Goal: Task Accomplishment & Management: Use online tool/utility

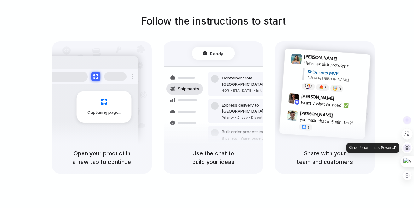
click at [408, 150] on icon at bounding box center [407, 148] width 6 height 6
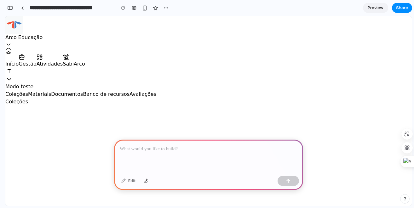
click at [83, 90] on div "Documentos" at bounding box center [67, 94] width 32 height 8
click at [156, 146] on p at bounding box center [209, 149] width 178 height 8
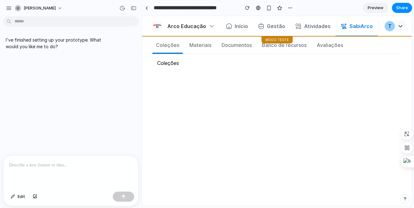
scroll to position [19, 0]
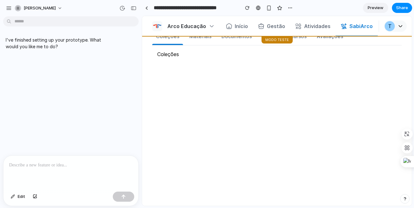
drag, startPoint x: 71, startPoint y: 177, endPoint x: 58, endPoint y: 182, distance: 14.0
click at [71, 177] on div at bounding box center [70, 172] width 135 height 33
click at [18, 198] on span "Edit" at bounding box center [22, 196] width 8 height 6
click at [20, 198] on span "Edit" at bounding box center [22, 196] width 8 height 6
click at [34, 198] on div "button" at bounding box center [35, 197] width 4 height 4
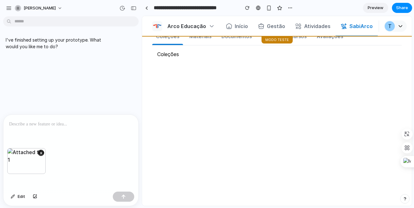
click at [61, 129] on div at bounding box center [70, 131] width 135 height 33
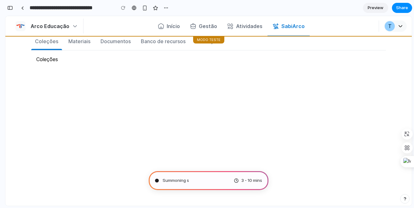
scroll to position [17, 0]
type input "**********"
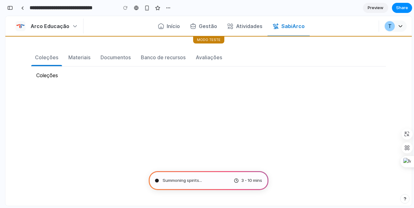
scroll to position [0, 0]
click at [12, 9] on div "button" at bounding box center [10, 8] width 6 height 4
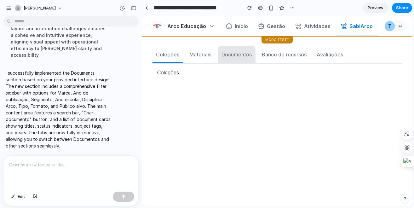
click at [242, 56] on div "Documentos" at bounding box center [236, 55] width 30 height 8
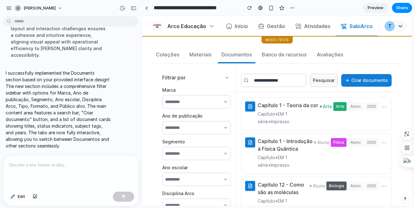
click at [212, 99] on select "*********" at bounding box center [196, 101] width 68 height 13
click at [162, 95] on select "*********" at bounding box center [196, 101] width 68 height 13
click at [211, 131] on select "*********" at bounding box center [196, 127] width 68 height 13
click at [162, 121] on select "*********" at bounding box center [196, 127] width 68 height 13
click at [286, 83] on input "text" at bounding box center [273, 80] width 65 height 13
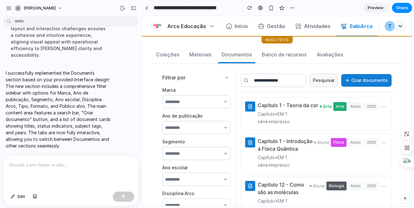
click at [324, 80] on button "Pesquisar" at bounding box center [323, 80] width 27 height 13
click at [360, 75] on button "Criar documento" at bounding box center [366, 80] width 50 height 13
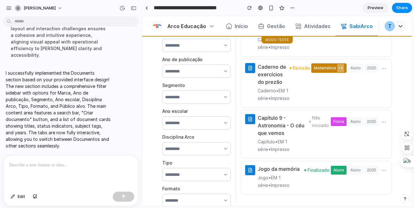
scroll to position [84, 0]
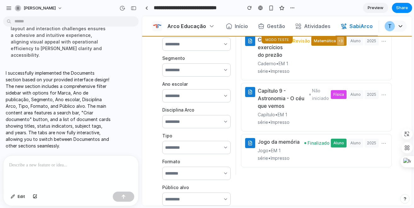
click at [332, 141] on div "Jogo da memória Jogo • EM 1 série • Impresso Finalizado Aluno Aluno 2025 ⋯" at bounding box center [323, 150] width 130 height 24
drag, startPoint x: 316, startPoint y: 164, endPoint x: 270, endPoint y: 112, distance: 69.7
click at [270, 112] on div "Capítulo 1 - Teoria da cor Capítulo • EM 1 série • Impresso Arte Arte Aluno 202…" at bounding box center [316, 92] width 161 height 166
click at [267, 138] on h3 "Jogo da memória" at bounding box center [281, 142] width 47 height 8
drag, startPoint x: 259, startPoint y: 137, endPoint x: 292, endPoint y: 144, distance: 33.6
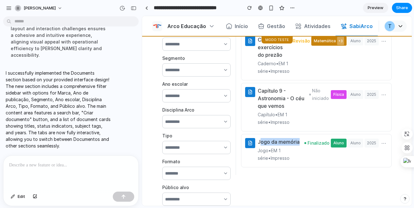
click at [292, 144] on h3 "Jogo da memória" at bounding box center [281, 142] width 47 height 8
click at [137, 9] on button "button" at bounding box center [134, 8] width 10 height 10
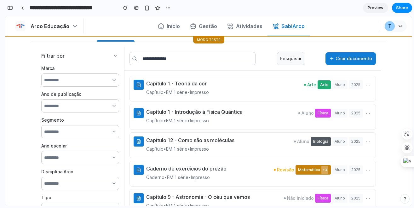
scroll to position [0, 0]
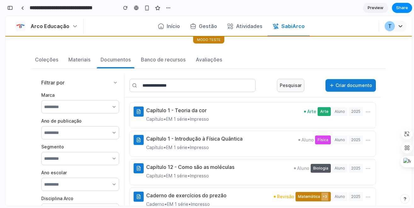
drag, startPoint x: 164, startPoint y: 116, endPoint x: 243, endPoint y: 114, distance: 79.1
click at [243, 114] on div "Capítulo 1 - Teoria da cor Capítulo • EM 1 série • Impresso Arte Arte Aluno 202…" at bounding box center [259, 114] width 226 height 16
click at [245, 114] on div "Capítulo 1 - Teoria da cor Capítulo • EM 1 série • Impresso Arte Arte Aluno 202…" at bounding box center [259, 114] width 226 height 16
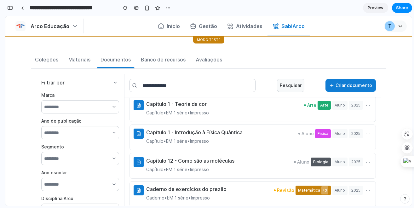
scroll to position [14, 0]
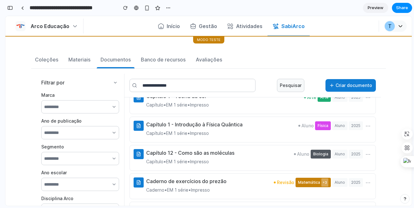
click at [349, 78] on div "Pesquisar Criar documento" at bounding box center [252, 86] width 256 height 24
click at [355, 89] on button "Criar documento" at bounding box center [350, 85] width 50 height 13
click at [10, 7] on div "button" at bounding box center [10, 8] width 6 height 4
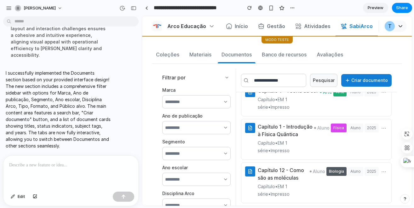
scroll to position [229, 0]
click at [155, 27] on img "button" at bounding box center [157, 26] width 10 height 10
click at [35, 198] on button "button" at bounding box center [35, 197] width 11 height 10
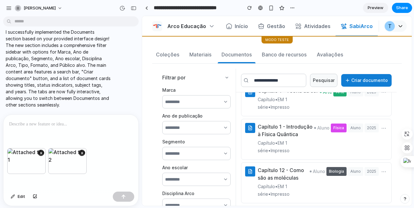
click at [97, 136] on div at bounding box center [70, 131] width 135 height 33
click at [41, 150] on button "×" at bounding box center [41, 153] width 6 height 6
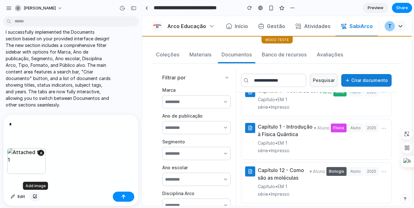
click at [35, 201] on button "button" at bounding box center [35, 197] width 11 height 10
click at [85, 142] on div "*" at bounding box center [70, 131] width 135 height 33
drag, startPoint x: 35, startPoint y: 129, endPoint x: -44, endPoint y: 118, distance: 79.8
click at [0, 118] on html "**********" at bounding box center [207, 104] width 414 height 208
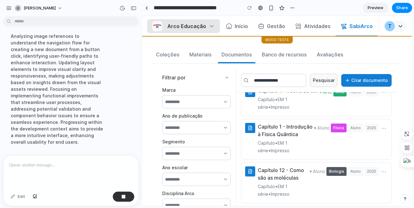
scroll to position [462, 0]
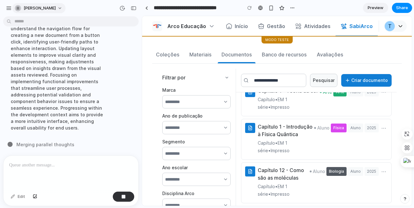
click at [29, 4] on button "tavo-luciana-borges" at bounding box center [38, 8] width 53 height 10
click at [14, 9] on div "Settings Invite members Change theme Sign out" at bounding box center [207, 104] width 414 height 208
click at [3, 9] on div "tavo-luciana-borges" at bounding box center [71, 7] width 142 height 15
click at [4, 9] on div "tavo-luciana-borges" at bounding box center [71, 7] width 142 height 15
click at [9, 10] on div "button" at bounding box center [9, 8] width 6 height 6
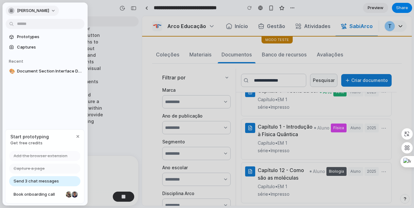
click at [20, 14] on button "tavo-luciana-borges" at bounding box center [32, 11] width 53 height 10
click at [20, 14] on div "Settings Invite members Change theme Sign out" at bounding box center [207, 104] width 414 height 208
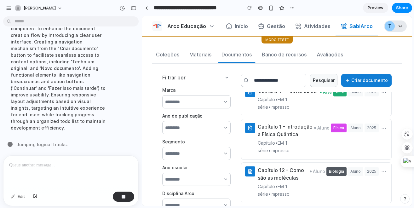
click at [395, 27] on button "T" at bounding box center [395, 25] width 23 height 11
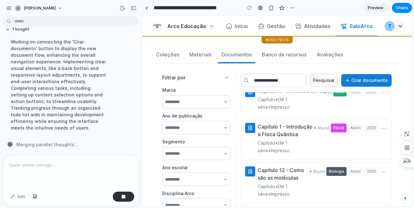
scroll to position [448, 0]
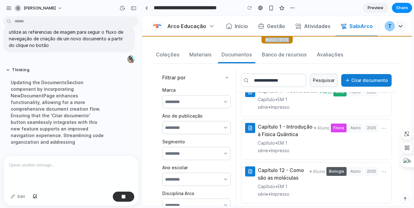
drag, startPoint x: 267, startPoint y: 41, endPoint x: 294, endPoint y: 43, distance: 27.2
click at [294, 43] on div "Modo teste" at bounding box center [277, 40] width 270 height 8
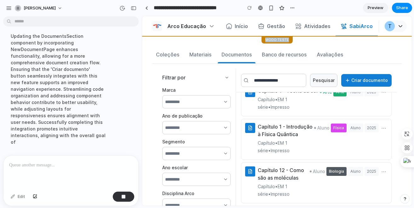
click at [294, 43] on div "Modo teste" at bounding box center [277, 40] width 270 height 8
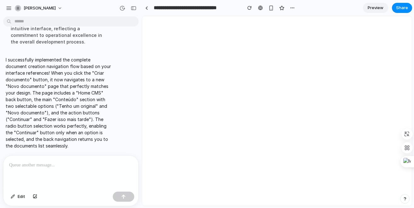
scroll to position [0, 0]
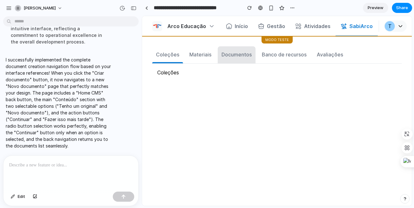
click at [243, 57] on div "Documentos" at bounding box center [236, 55] width 30 height 8
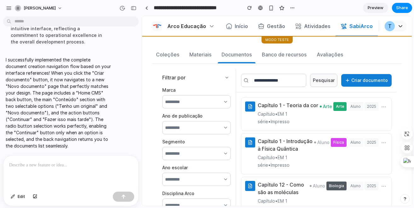
click at [363, 78] on button "Criar documento" at bounding box center [366, 80] width 50 height 13
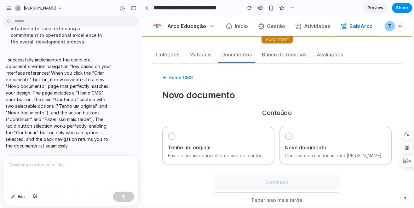
click at [302, 146] on h3 "Novo documento" at bounding box center [335, 148] width 101 height 8
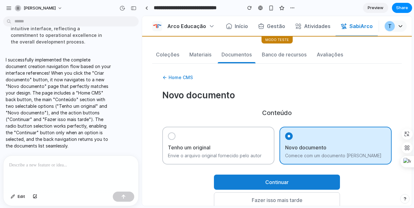
scroll to position [68, 0]
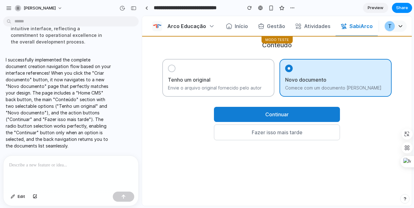
click at [280, 109] on button "Continuar" at bounding box center [277, 114] width 126 height 15
click at [353, 26] on button "SabiArco" at bounding box center [357, 26] width 42 height 14
click at [262, 139] on button "Fazer isso mais tarde" at bounding box center [277, 132] width 126 height 16
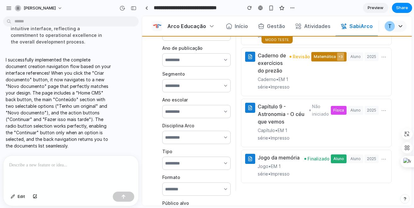
scroll to position [84, 0]
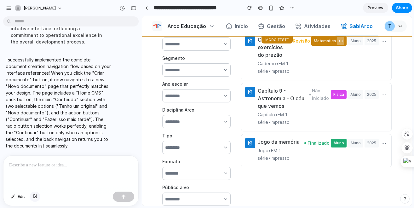
click at [35, 197] on div "button" at bounding box center [35, 197] width 4 height 4
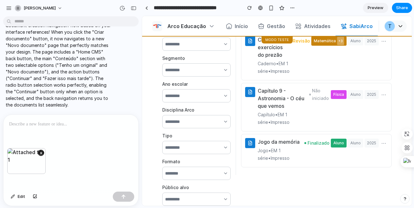
click at [63, 137] on div at bounding box center [70, 131] width 135 height 33
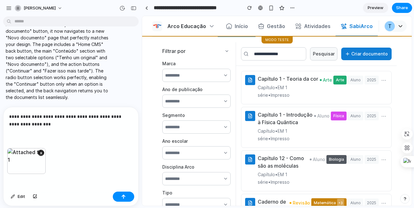
scroll to position [0, 0]
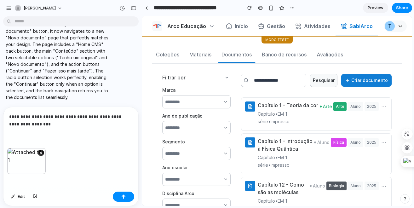
click at [356, 81] on button "Criar documento" at bounding box center [366, 80] width 50 height 13
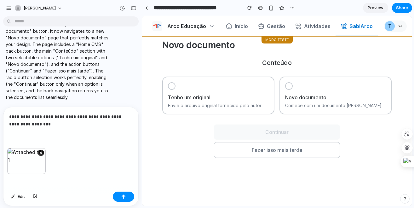
scroll to position [66, 0]
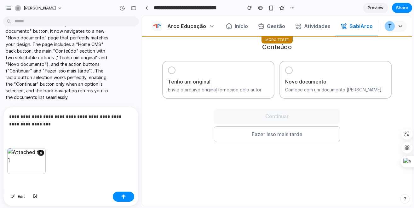
click at [72, 128] on div "**********" at bounding box center [70, 127] width 135 height 41
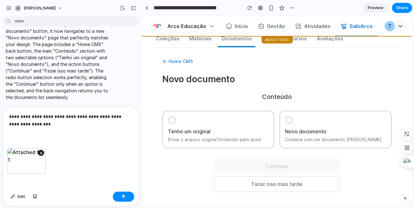
scroll to position [15, 0]
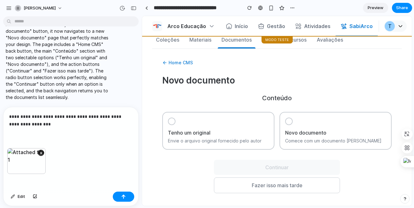
click at [123, 116] on p "**********" at bounding box center [69, 120] width 121 height 15
click at [101, 127] on div "**********" at bounding box center [70, 127] width 135 height 41
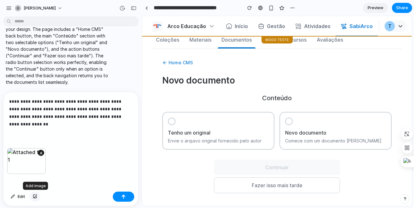
click at [35, 197] on div "button" at bounding box center [35, 197] width 4 height 4
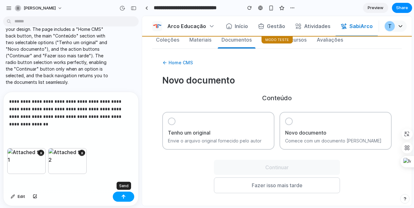
click at [124, 199] on button "button" at bounding box center [123, 197] width 21 height 10
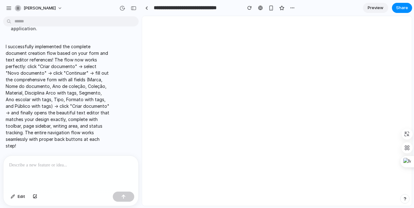
scroll to position [0, 0]
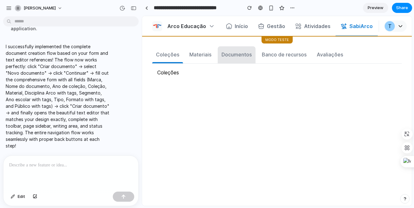
click at [243, 59] on button "Documentos" at bounding box center [237, 54] width 38 height 17
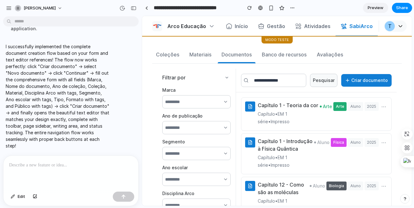
click at [375, 80] on button "Criar documento" at bounding box center [366, 80] width 50 height 13
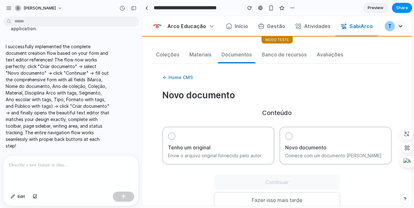
click at [240, 131] on div "Tenho um original Envie o arquivo original fornecido pelo autor" at bounding box center [218, 146] width 112 height 38
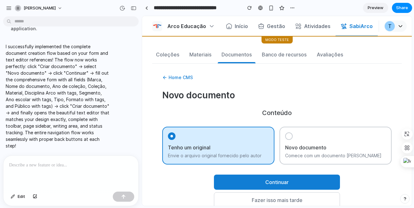
click at [295, 135] on div "Novo documento Comece com um documento em branco" at bounding box center [335, 146] width 112 height 38
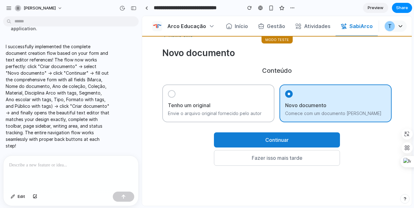
scroll to position [60, 0]
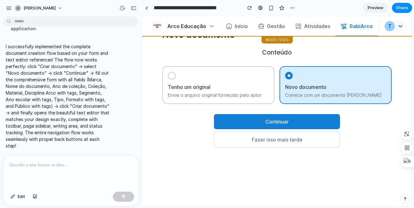
click at [296, 122] on button "Continuar" at bounding box center [277, 121] width 126 height 15
select select "****"
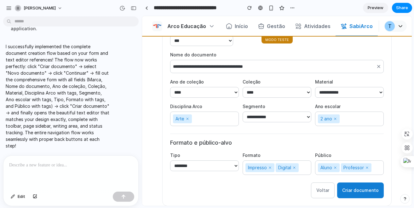
scroll to position [128, 0]
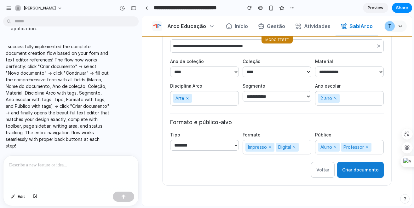
click at [370, 164] on button "Criar documento" at bounding box center [360, 170] width 47 height 16
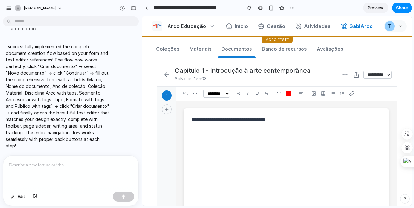
scroll to position [0, 0]
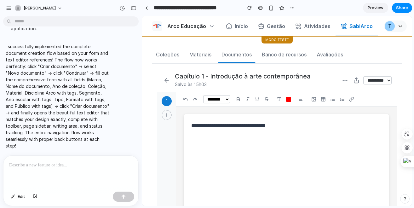
click at [354, 97] on icon at bounding box center [351, 99] width 5 height 5
click at [408, 7] on button "Share" at bounding box center [402, 8] width 20 height 10
click at [378, 50] on div "Full access" at bounding box center [386, 51] width 33 height 9
click at [397, 35] on div "Creator" at bounding box center [390, 38] width 27 height 9
click at [389, 62] on button "Copy link" at bounding box center [388, 67] width 38 height 11
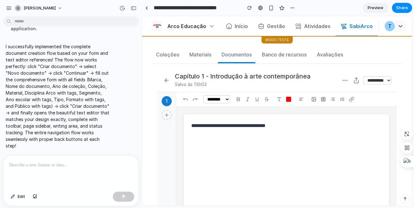
click at [391, 5] on div "Share ' Document Section Interface Design ' Tavo Luciana Borges Creator Anyone …" at bounding box center [207, 104] width 414 height 208
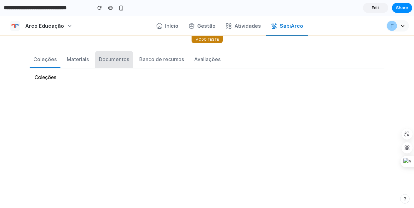
click at [125, 61] on div "Documentos" at bounding box center [114, 59] width 30 height 8
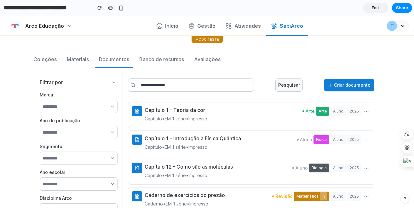
click at [86, 109] on select "*********" at bounding box center [79, 106] width 78 height 13
click at [40, 100] on select "*********" at bounding box center [79, 106] width 78 height 13
click at [92, 86] on div "Filtrar por Marca ********* Ano de publicação ********* Segmento ********* Ano …" at bounding box center [79, 169] width 88 height 192
click at [95, 83] on div "Filtrar por" at bounding box center [79, 82] width 78 height 8
click at [112, 83] on icon at bounding box center [113, 82] width 5 height 5
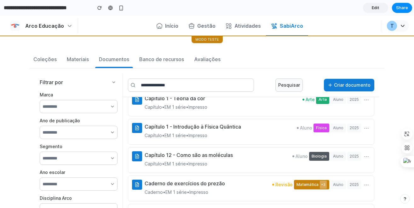
click at [355, 84] on button "Criar documento" at bounding box center [349, 85] width 50 height 13
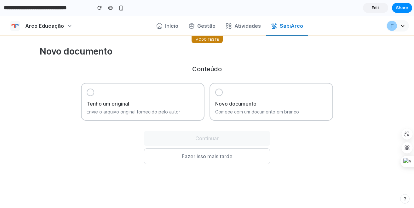
scroll to position [60, 0]
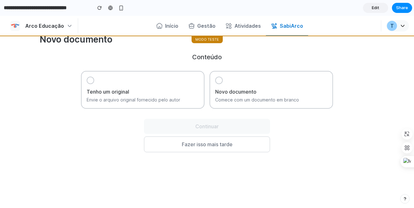
click at [160, 95] on div "Tenho um original Envie o arquivo original fornecido pelo autor" at bounding box center [142, 90] width 123 height 38
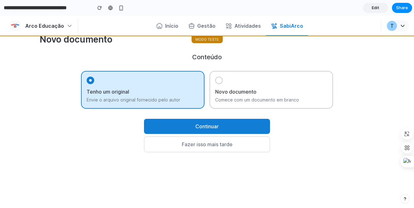
click at [204, 94] on div "Tenho um original Envie o arquivo original fornecido pelo autor Novo documento …" at bounding box center [207, 90] width 252 height 38
click at [254, 89] on h3 "Novo documento" at bounding box center [271, 92] width 112 height 8
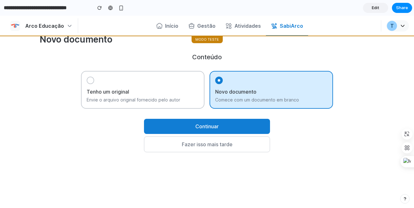
click at [215, 128] on button "Continuar" at bounding box center [207, 126] width 126 height 15
select select "****"
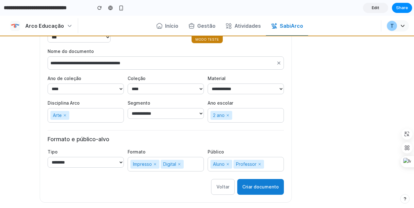
scroll to position [135, 0]
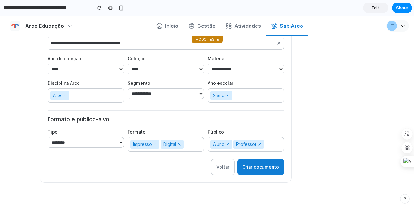
click at [270, 168] on button "Criar documento" at bounding box center [260, 167] width 47 height 16
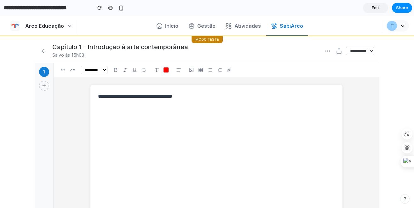
scroll to position [0, 0]
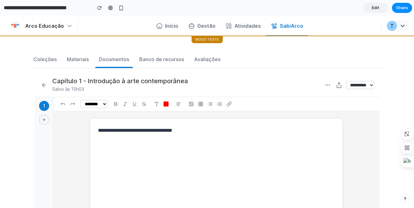
click at [47, 119] on div "1" at bounding box center [44, 211] width 19 height 229
click at [45, 129] on div "1" at bounding box center [44, 211] width 19 height 229
click at [46, 119] on button at bounding box center [44, 120] width 10 height 10
click at [43, 120] on icon at bounding box center [44, 119] width 5 height 5
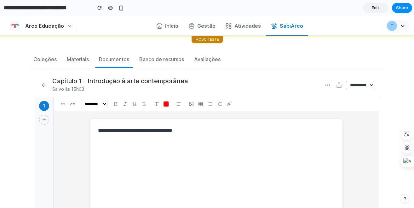
click at [43, 120] on icon at bounding box center [44, 119] width 5 height 5
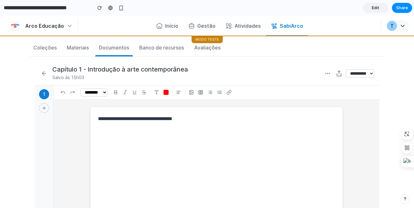
click at [170, 92] on div at bounding box center [161, 92] width 18 height 9
click at [167, 94] on div at bounding box center [166, 92] width 5 height 5
click at [185, 144] on textarea at bounding box center [216, 202] width 237 height 174
type textarea "*"
click at [113, 74] on div "Salvo às 15h03" at bounding box center [187, 78] width 271 height 8
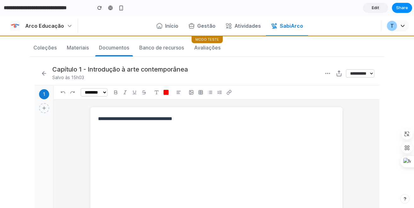
click at [44, 75] on icon at bounding box center [44, 73] width 6 height 6
select select "****"
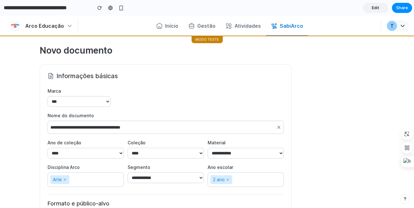
scroll to position [135, 0]
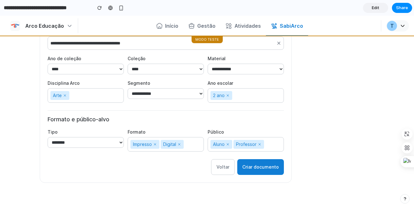
click at [70, 65] on select "**** **** ****" at bounding box center [86, 69] width 76 height 11
click at [107, 41] on div "Modo teste" at bounding box center [207, 40] width 414 height 8
click at [144, 51] on div "**********" at bounding box center [166, 77] width 236 height 148
click at [155, 43] on input "**********" at bounding box center [166, 43] width 236 height 13
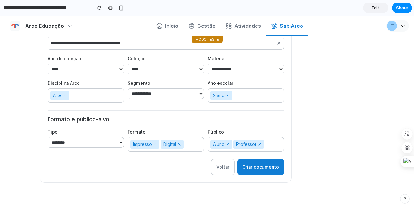
drag, startPoint x: 155, startPoint y: 44, endPoint x: 42, endPoint y: 44, distance: 113.1
click at [42, 44] on div "**********" at bounding box center [166, 81] width 252 height 203
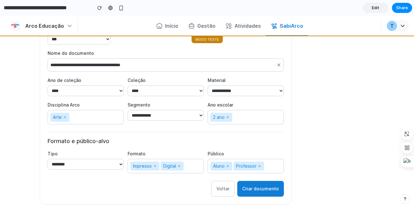
scroll to position [135, 0]
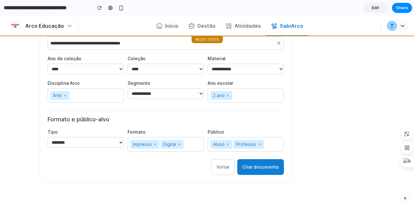
drag, startPoint x: 280, startPoint y: 186, endPoint x: 278, endPoint y: 182, distance: 4.1
click at [280, 186] on div "**********" at bounding box center [207, 64] width 345 height 248
click at [261, 164] on button "Criar documento" at bounding box center [260, 167] width 47 height 16
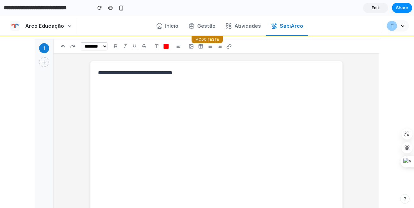
scroll to position [0, 0]
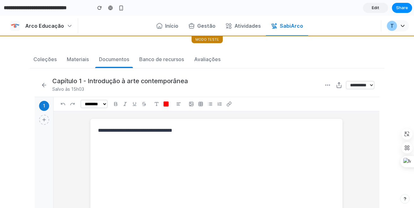
click at [336, 84] on icon at bounding box center [339, 85] width 6 height 6
click at [316, 88] on div "**********" at bounding box center [207, 85] width 345 height 24
click at [325, 84] on div "**********" at bounding box center [348, 85] width 51 height 9
click at [324, 84] on icon at bounding box center [327, 85] width 6 height 6
click at [353, 87] on select "**********" at bounding box center [360, 85] width 28 height 8
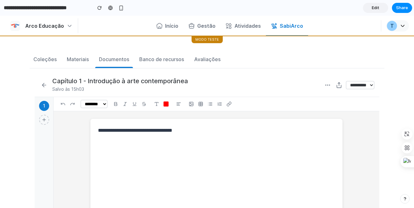
click at [346, 81] on select "**********" at bounding box center [360, 85] width 28 height 8
click at [354, 88] on select "**********" at bounding box center [360, 85] width 28 height 8
click at [346, 81] on select "**********" at bounding box center [360, 85] width 28 height 8
click at [354, 86] on select "**********" at bounding box center [360, 85] width 28 height 8
select select "**********"
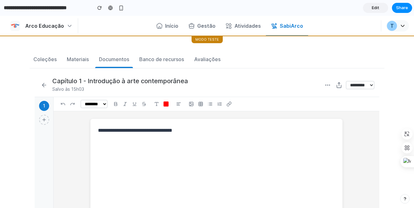
click at [346, 81] on select "**********" at bounding box center [360, 85] width 28 height 8
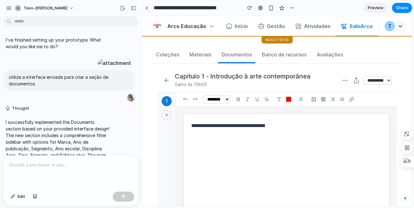
scroll to position [904, 0]
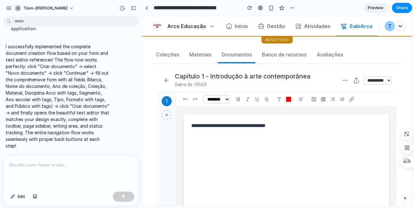
click at [234, 56] on div "Documentos" at bounding box center [236, 55] width 30 height 8
click at [194, 26] on span "Arco Educação" at bounding box center [186, 26] width 39 height 6
click at [266, 25] on button "Gestão" at bounding box center [271, 26] width 37 height 14
drag, startPoint x: 280, startPoint y: 43, endPoint x: 284, endPoint y: 32, distance: 10.7
click at [280, 43] on span "Modo teste" at bounding box center [276, 40] width 31 height 7
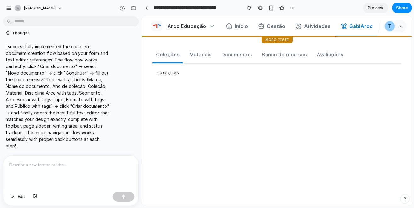
scroll to position [774, 0]
click at [222, 53] on div "Documentos" at bounding box center [236, 55] width 30 height 8
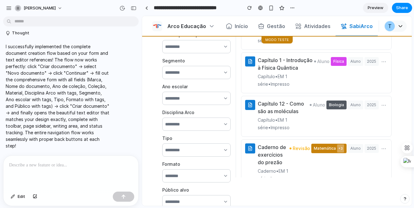
scroll to position [84, 0]
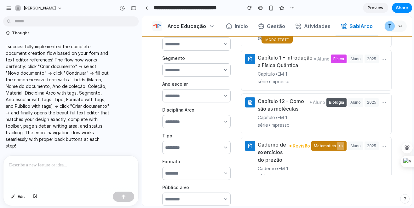
click at [32, 164] on p at bounding box center [70, 165] width 123 height 8
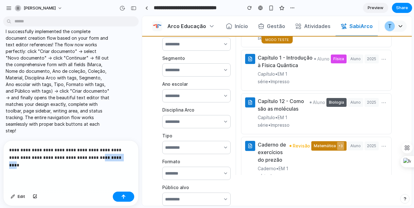
click at [20, 164] on p "**********" at bounding box center [69, 157] width 121 height 23
click at [57, 160] on p "**********" at bounding box center [69, 157] width 121 height 23
click at [70, 161] on p "**********" at bounding box center [69, 157] width 121 height 23
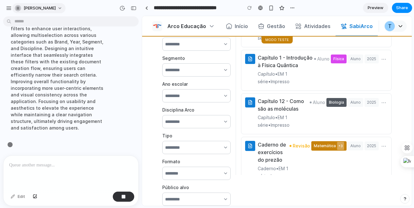
scroll to position [1823, 0]
click at [41, 11] on span "tavo-luciana-borges" at bounding box center [40, 8] width 32 height 6
click at [19, 8] on div "Settings Invite members Change theme Sign out" at bounding box center [207, 104] width 414 height 208
click at [8, 9] on div "button" at bounding box center [9, 8] width 6 height 6
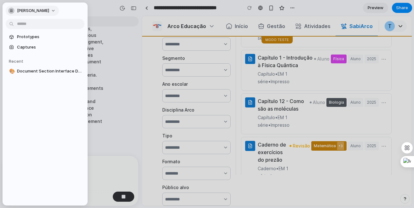
click at [48, 10] on span "tavo-luciana-borges" at bounding box center [33, 11] width 32 height 6
click at [36, 7] on div "Settings Invite members Change theme Sign out" at bounding box center [207, 104] width 414 height 208
click at [104, 11] on div "tavo-luciana-borges" at bounding box center [71, 7] width 142 height 15
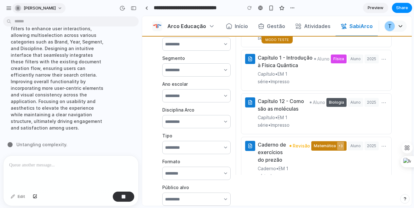
click at [16, 9] on div "button" at bounding box center [18, 8] width 6 height 6
click at [12, 6] on div "Settings Invite members Change theme Sign out" at bounding box center [207, 104] width 414 height 208
click at [10, 8] on div "button" at bounding box center [9, 8] width 6 height 6
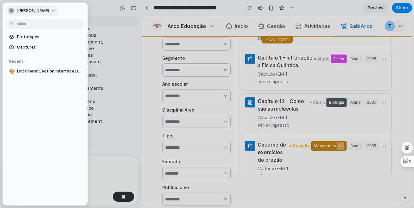
click at [49, 9] on span "tavo-luciana-borges" at bounding box center [33, 11] width 32 height 6
click at [14, 123] on div "Settings Invite members Change theme Sign out" at bounding box center [207, 104] width 414 height 208
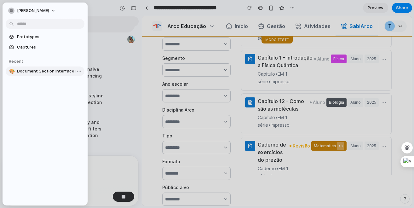
click at [36, 74] on span "Document Section Interface Design" at bounding box center [49, 71] width 65 height 6
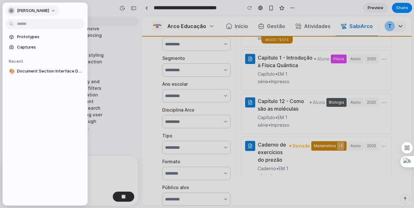
click at [30, 9] on span "tavo-luciana-borges" at bounding box center [33, 11] width 32 height 6
click at [97, 9] on div "Settings Invite members Change theme Sign out" at bounding box center [207, 104] width 414 height 208
click at [97, 9] on div at bounding box center [207, 104] width 414 height 208
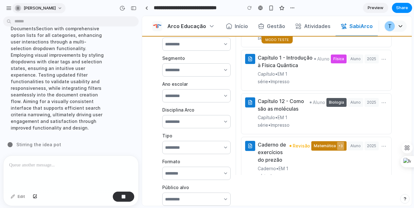
click at [52, 9] on span "tavo-luciana-borges" at bounding box center [40, 8] width 32 height 6
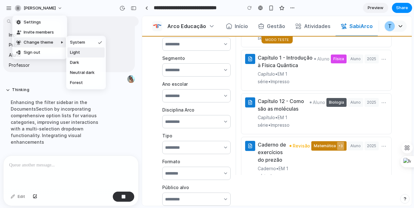
click at [90, 52] on li "Light" at bounding box center [85, 53] width 37 height 10
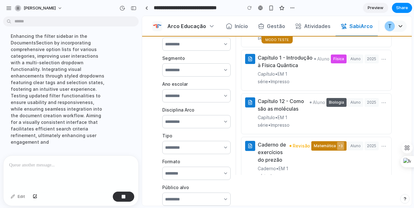
scroll to position [1830, 0]
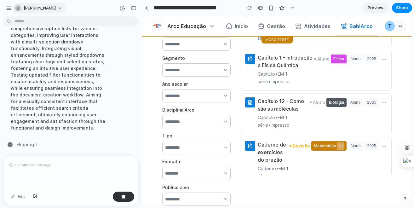
click at [66, 8] on button "tavo-luciana-borges" at bounding box center [38, 8] width 53 height 10
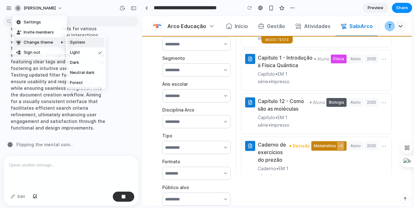
click at [86, 40] on li "System" at bounding box center [85, 42] width 37 height 10
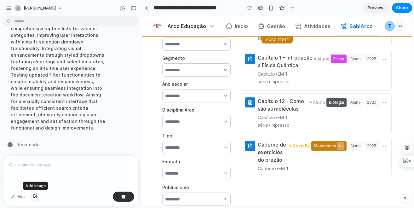
click at [35, 195] on div "button" at bounding box center [35, 197] width 4 height 4
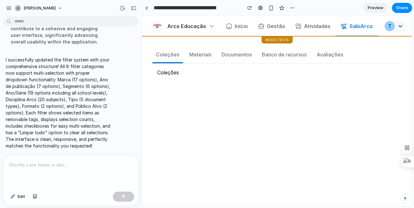
scroll to position [0, 0]
click at [237, 54] on div "Documentos" at bounding box center [236, 55] width 30 height 8
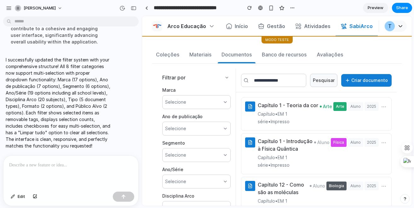
click at [191, 108] on div "Selecione" at bounding box center [196, 102] width 68 height 14
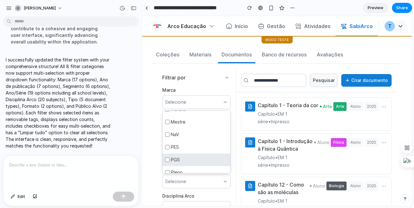
scroll to position [152, 0]
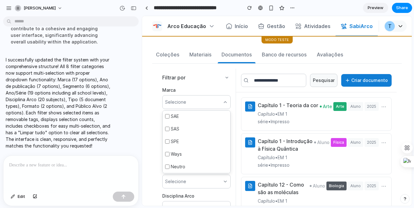
click at [191, 99] on div "Selecione" at bounding box center [196, 102] width 68 height 14
click at [191, 134] on div "Selecione" at bounding box center [196, 129] width 68 height 14
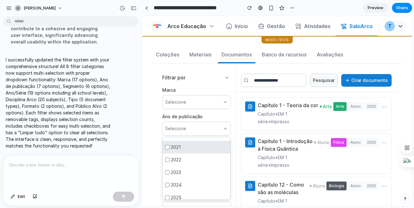
scroll to position [26, 0]
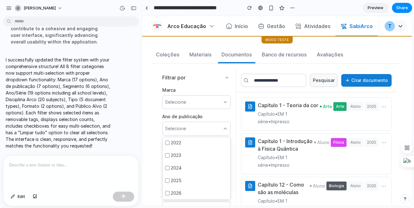
click at [198, 125] on div "Selecione" at bounding box center [196, 129] width 68 height 14
click at [175, 159] on div "Selecione" at bounding box center [196, 155] width 68 height 14
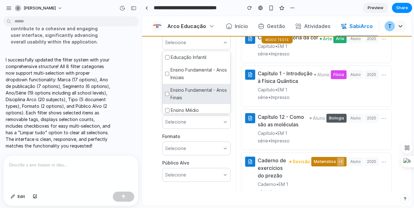
scroll to position [28, 0]
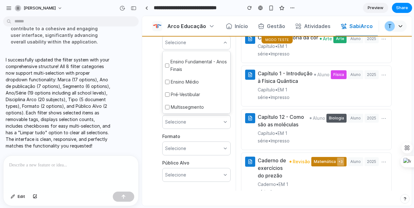
click at [149, 99] on main "Coleções Materiais Documentos Banco de recursos Avaliações Filtrar por Marca Se…" at bounding box center [277, 86] width 270 height 237
drag, startPoint x: 163, startPoint y: 108, endPoint x: 177, endPoint y: 98, distance: 17.4
click at [164, 107] on div "Multissegmento" at bounding box center [197, 107] width 68 height 13
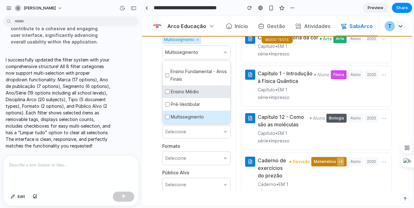
click at [187, 83] on div "Ensino Fundamental - Anos Finais" at bounding box center [197, 75] width 68 height 20
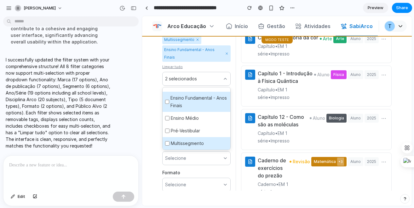
click at [183, 102] on div "Ensino Fundamental - Anos Finais" at bounding box center [197, 102] width 68 height 20
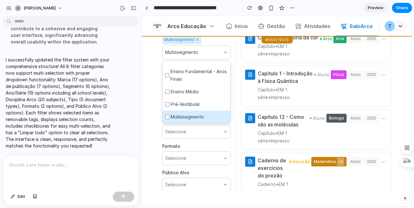
click at [197, 117] on div "Multissegmento" at bounding box center [197, 117] width 68 height 13
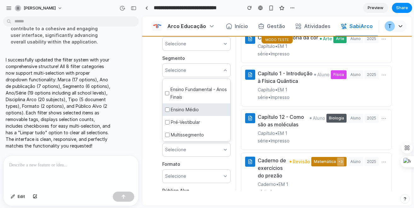
scroll to position [0, 0]
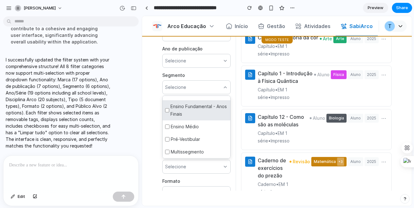
click at [166, 118] on div "Ensino Fundamental - Anos Finais" at bounding box center [197, 110] width 68 height 20
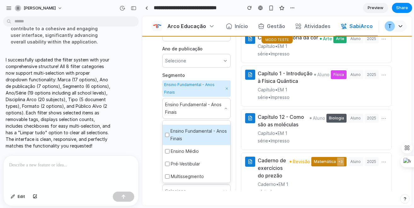
click at [185, 132] on div "Ensino Fundamental - Anos Finais" at bounding box center [197, 135] width 68 height 20
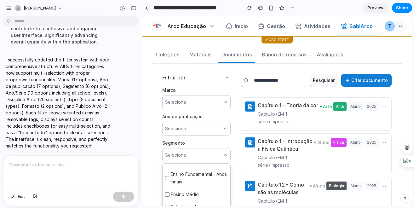
click at [155, 108] on div "Filtrar por Marca Selecione Ano de publicação Selecione Segmento Selecione Educ…" at bounding box center [277, 164] width 250 height 200
click at [201, 101] on div "Selecione" at bounding box center [196, 102] width 68 height 14
click at [195, 102] on div "Selecione" at bounding box center [196, 102] width 68 height 14
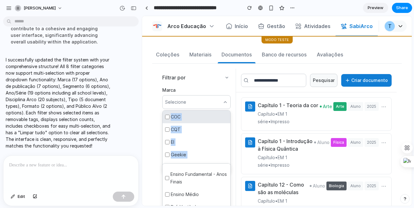
click at [186, 117] on div "COC" at bounding box center [197, 117] width 68 height 13
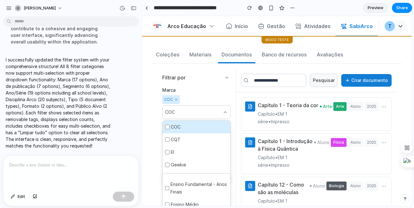
click at [186, 116] on div "COC" at bounding box center [196, 112] width 68 height 14
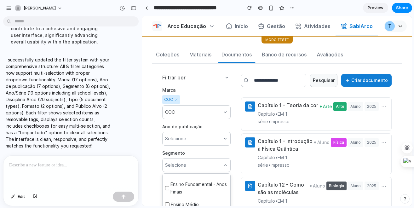
click at [187, 116] on div "COC" at bounding box center [196, 112] width 68 height 14
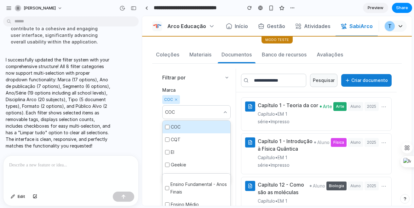
click at [178, 128] on div "COC" at bounding box center [197, 127] width 68 height 13
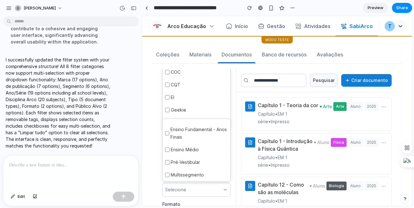
click at [227, 83] on div "Filtrar por Marca Selecione COC CQT EI Geekie Gênio International School Maralt…" at bounding box center [196, 164] width 79 height 190
click at [210, 54] on div "Materiais" at bounding box center [200, 55] width 22 height 8
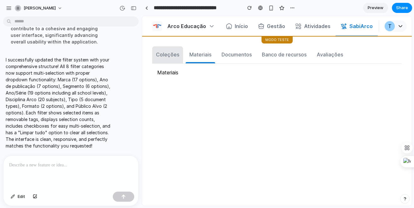
click at [167, 59] on button "Coleções" at bounding box center [167, 54] width 31 height 17
click at [199, 58] on div "Materiais" at bounding box center [200, 55] width 22 height 8
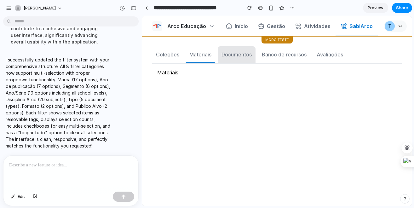
click at [252, 60] on button "Documentos" at bounding box center [237, 54] width 38 height 17
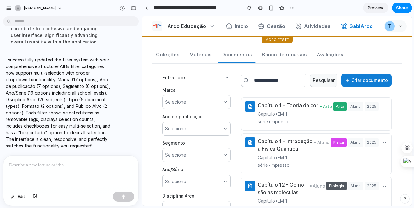
click at [352, 79] on button "Criar documento" at bounding box center [366, 80] width 50 height 13
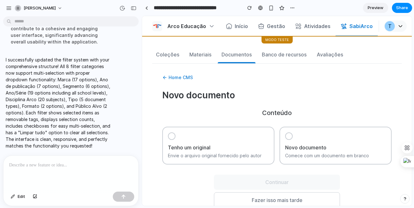
click at [216, 138] on div "Tenho um original Envie o arquivo original fornecido pelo autor" at bounding box center [218, 146] width 112 height 38
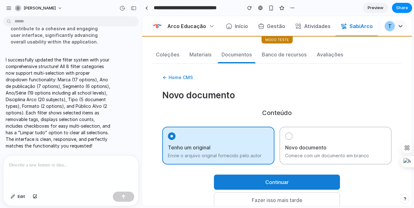
click at [216, 138] on div "Tenho um original Envie o arquivo original fornecido pelo autor" at bounding box center [218, 146] width 112 height 38
click at [316, 136] on div "Novo documento Comece com um documento em branco" at bounding box center [335, 146] width 112 height 38
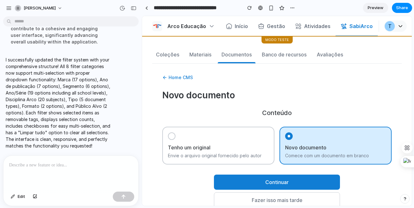
click at [303, 184] on button "Continuar" at bounding box center [277, 182] width 126 height 15
select select "****"
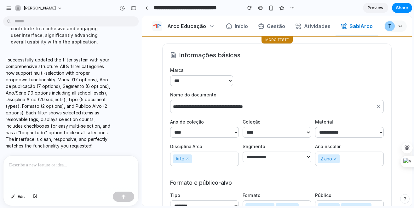
scroll to position [128, 0]
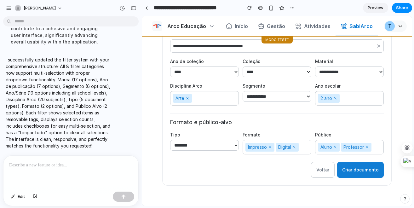
click at [352, 169] on button "Criar documento" at bounding box center [360, 170] width 47 height 16
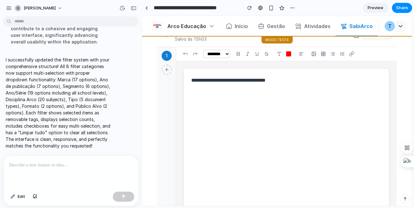
scroll to position [0, 0]
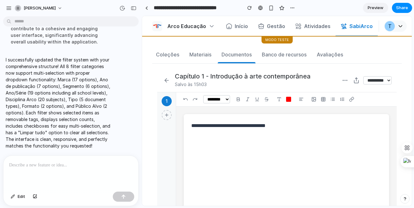
click at [304, 140] on textarea at bounding box center [286, 209] width 190 height 174
click at [198, 61] on button "Materiais" at bounding box center [201, 54] width 30 height 17
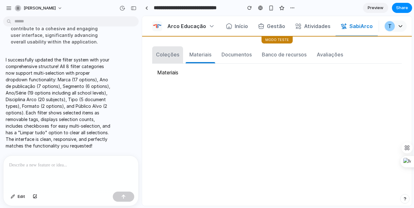
click at [167, 58] on div "Coleções" at bounding box center [167, 55] width 23 height 8
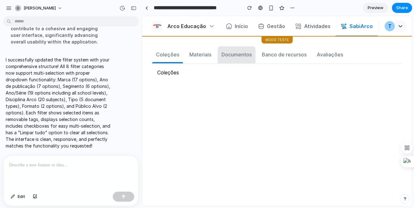
click at [222, 48] on button "Documentos" at bounding box center [237, 54] width 38 height 17
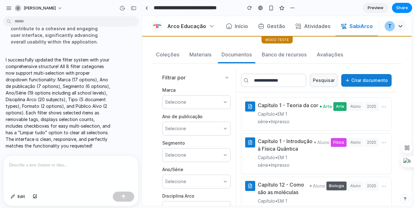
click at [195, 100] on div "Selecione" at bounding box center [196, 102] width 68 height 14
click at [378, 78] on button "Criar documento" at bounding box center [366, 80] width 50 height 13
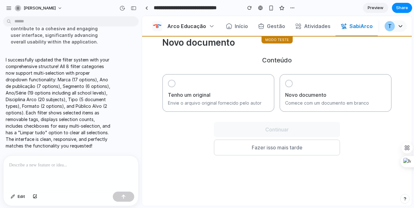
scroll to position [64, 0]
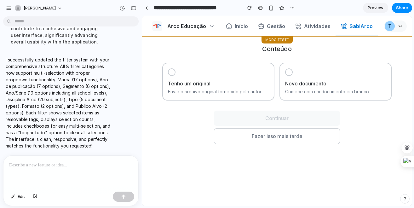
click at [213, 81] on h3 "Tenho um original" at bounding box center [218, 84] width 101 height 8
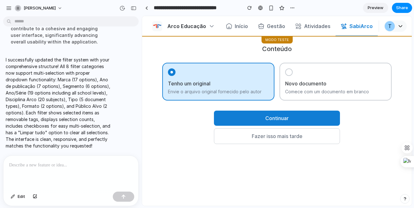
click at [329, 74] on div "Novo documento Comece com um documento em branco" at bounding box center [335, 82] width 112 height 38
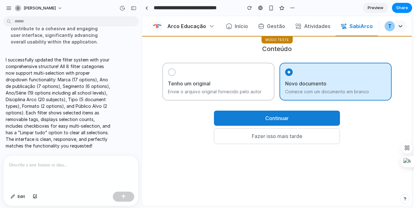
click at [287, 111] on button "Continuar" at bounding box center [277, 118] width 126 height 15
select select "****"
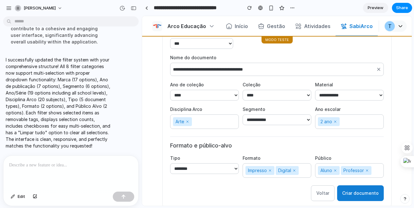
scroll to position [128, 0]
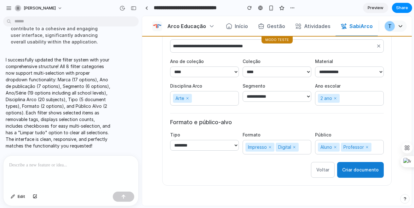
click at [360, 169] on button "Criar documento" at bounding box center [360, 170] width 47 height 16
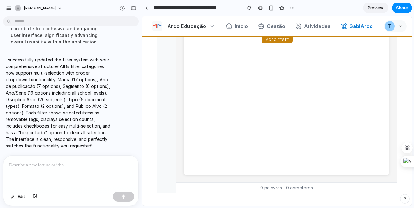
scroll to position [0, 0]
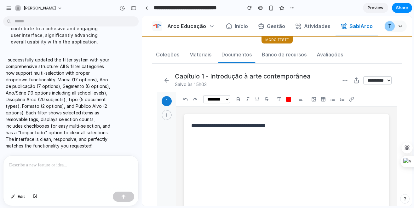
click at [375, 82] on select "**********" at bounding box center [377, 80] width 28 height 8
click at [363, 76] on select "**********" at bounding box center [377, 80] width 28 height 8
click at [342, 79] on icon at bounding box center [345, 80] width 6 height 6
click at [46, 179] on div at bounding box center [70, 172] width 135 height 33
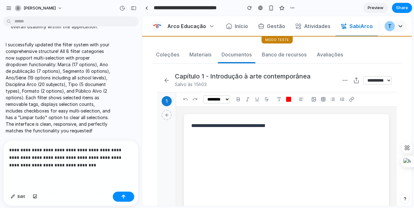
click at [84, 165] on p "**********" at bounding box center [69, 157] width 121 height 23
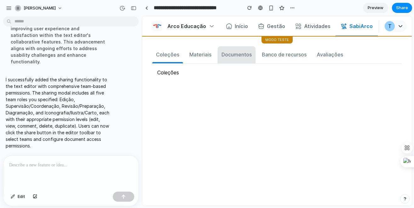
click at [225, 57] on div "Documentos" at bounding box center [236, 55] width 30 height 8
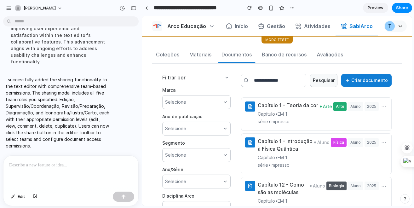
click at [355, 81] on button "Criar documento" at bounding box center [366, 80] width 50 height 13
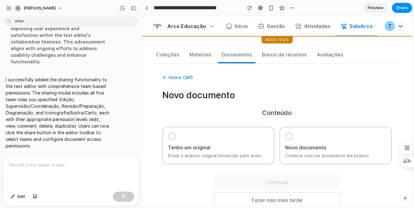
click at [306, 141] on div "Novo documento Comece com um documento em branco" at bounding box center [335, 146] width 112 height 38
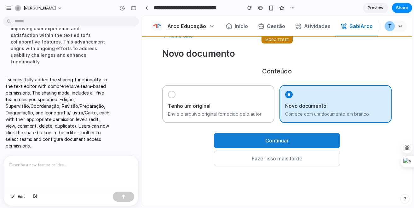
scroll to position [68, 0]
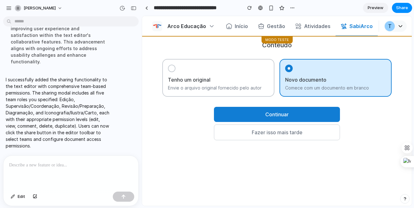
click at [294, 109] on button "Continuar" at bounding box center [277, 114] width 126 height 15
select select "****"
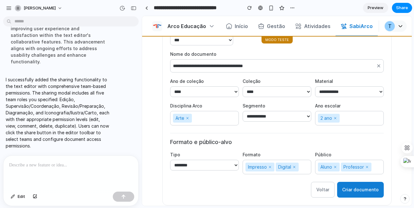
scroll to position [128, 0]
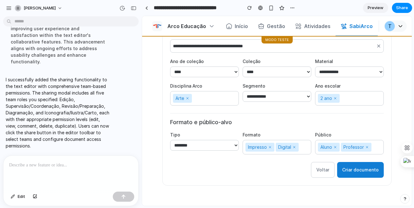
click at [366, 169] on button "Criar documento" at bounding box center [360, 170] width 47 height 16
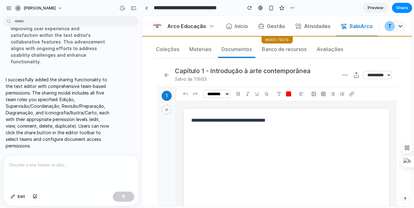
scroll to position [0, 0]
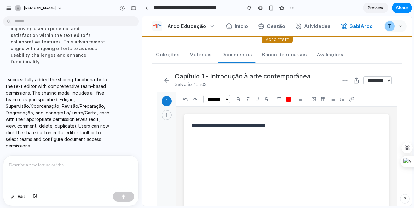
click at [342, 78] on icon at bounding box center [345, 80] width 6 height 6
click at [353, 81] on icon at bounding box center [356, 80] width 6 height 6
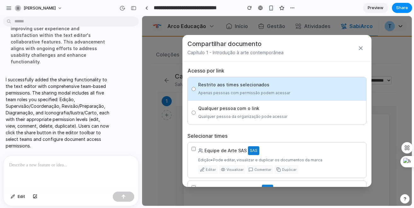
click at [295, 117] on label "Qualquer pessoa com o link Qualquer pessoa da organização pode acessar" at bounding box center [277, 112] width 178 height 23
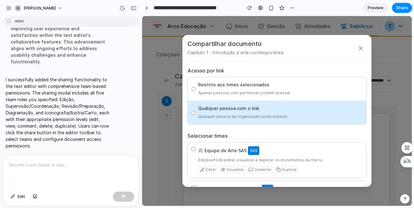
click at [301, 81] on label "Restrito aos times selecionados Apenas pessoas com permissão podem acessar" at bounding box center [277, 88] width 178 height 23
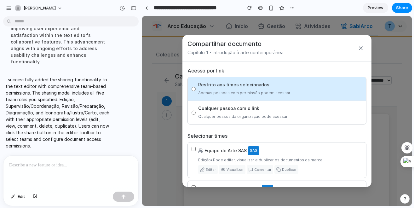
click at [300, 103] on label "Qualquer pessoa com o link Qualquer pessoa da organização pode acessar" at bounding box center [277, 112] width 178 height 23
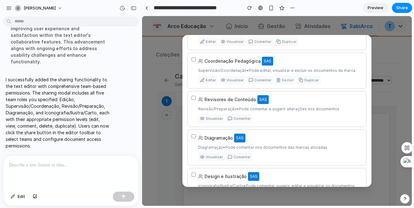
scroll to position [174, 0]
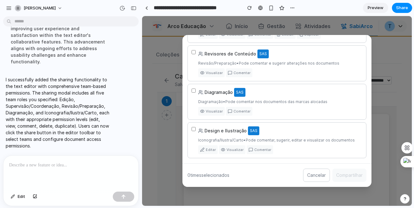
click at [301, 99] on div "Diagramação • Pode comentar nos documentos das marcas alocadas" at bounding box center [280, 102] width 164 height 8
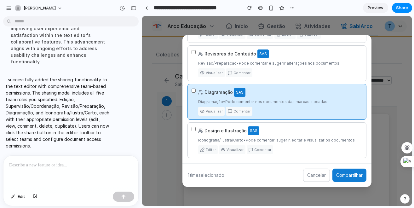
click at [299, 136] on div "Design e Ilustração SAS Iconografia/Ilustra/Carto • Pode comentar, sugerir, edi…" at bounding box center [280, 140] width 164 height 28
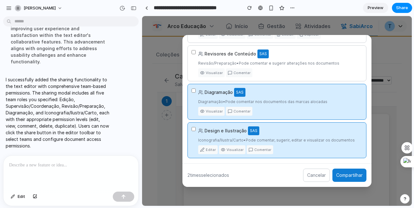
click at [299, 98] on div "Diagramação • Pode comentar nos documentos das marcas alocadas" at bounding box center [280, 102] width 164 height 8
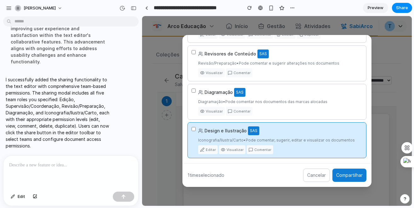
click at [299, 130] on div "Design e Ilustração SAS" at bounding box center [280, 130] width 164 height 9
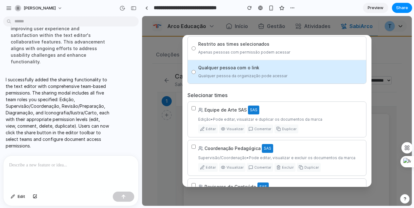
scroll to position [0, 0]
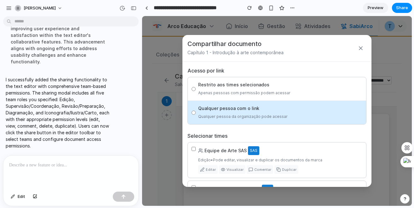
click at [359, 47] on icon at bounding box center [360, 48] width 3 height 3
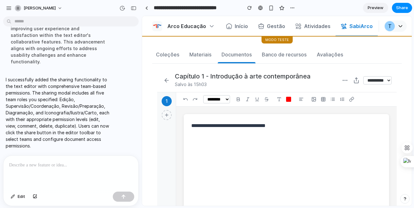
click at [313, 152] on textarea at bounding box center [286, 209] width 190 height 174
click at [400, 11] on button "Share" at bounding box center [402, 8] width 20 height 10
click at [386, 69] on span "Copy link" at bounding box center [391, 67] width 18 height 6
click at [392, 105] on div "Share ' Document Section Interface Design ' Tavo Luciana Borges Creator Anyone …" at bounding box center [207, 104] width 414 height 208
click at [42, 178] on div at bounding box center [70, 172] width 135 height 33
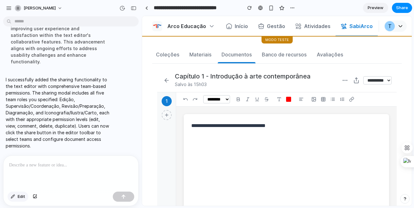
click at [16, 199] on button "Edit" at bounding box center [18, 197] width 21 height 10
click at [220, 101] on div at bounding box center [276, 110] width 269 height 189
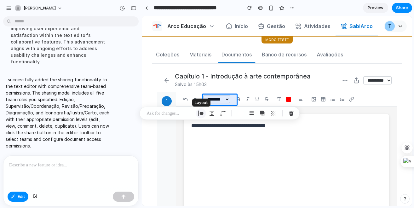
click at [203, 113] on div "button" at bounding box center [201, 114] width 6 height 6
select select "******"
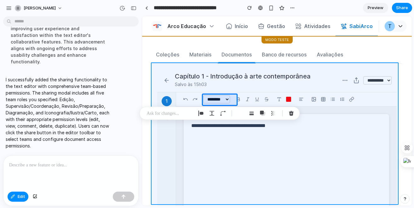
click at [353, 66] on div at bounding box center [276, 110] width 269 height 189
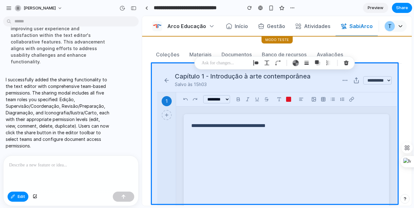
click at [66, 172] on div at bounding box center [70, 172] width 135 height 33
click at [382, 50] on div at bounding box center [276, 110] width 269 height 189
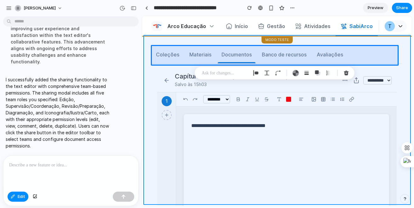
click at [407, 48] on div at bounding box center [276, 110] width 269 height 189
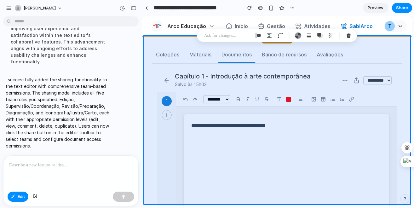
click at [68, 176] on div at bounding box center [70, 172] width 135 height 33
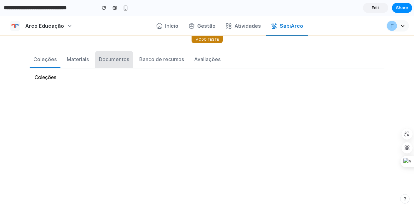
click at [116, 64] on button "Documentos" at bounding box center [114, 59] width 38 height 17
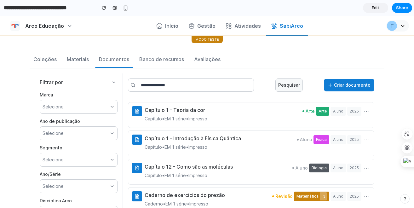
click at [89, 108] on div "Selecione" at bounding box center [79, 107] width 78 height 14
click at [90, 106] on div "Selecione" at bounding box center [79, 107] width 78 height 14
click at [91, 136] on div "Selecione" at bounding box center [79, 133] width 78 height 14
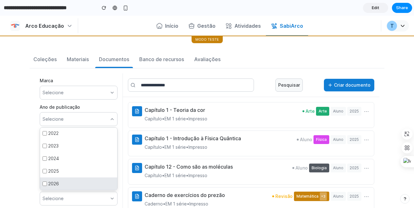
scroll to position [42, 0]
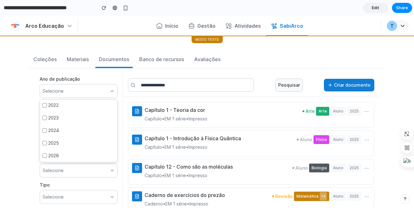
click at [95, 92] on div "Selecione" at bounding box center [79, 91] width 78 height 14
click at [83, 146] on div "Selecione" at bounding box center [79, 144] width 78 height 14
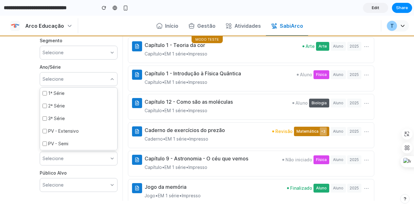
scroll to position [78, 0]
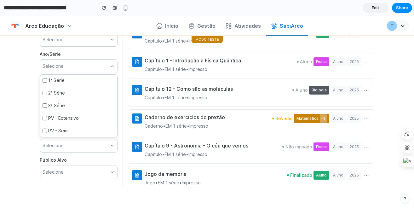
click at [90, 150] on div "Selecione" at bounding box center [79, 146] width 78 height 14
click at [90, 145] on div "Selecione" at bounding box center [79, 146] width 78 height 14
click at [86, 168] on div "Selecione" at bounding box center [79, 172] width 78 height 14
click at [88, 171] on div "Selecione" at bounding box center [79, 172] width 78 height 14
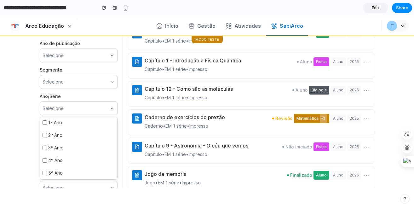
scroll to position [0, 0]
click at [113, 113] on div "Filtrar por Marca Selecione Ano de publicação Selecione Segmento Selecione Ano/…" at bounding box center [79, 92] width 88 height 192
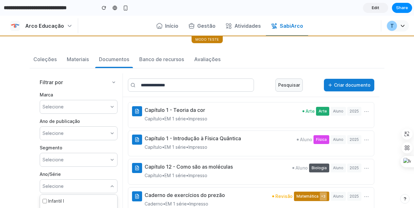
click at [363, 112] on button "⋯" at bounding box center [367, 111] width 8 height 10
click at [363, 113] on button "⋯" at bounding box center [367, 111] width 8 height 10
click at [228, 115] on div "Capítulo 1 - Teoria da cor Capítulo • EM 1 série • Impresso Arte Arte Aluno 202…" at bounding box center [258, 114] width 226 height 16
click at [349, 81] on button "Criar documento" at bounding box center [349, 85] width 50 height 13
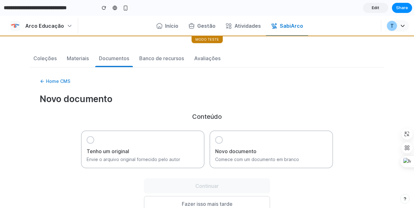
scroll to position [1, 0]
click at [298, 139] on div "Novo documento Comece com um documento em branco" at bounding box center [271, 149] width 123 height 38
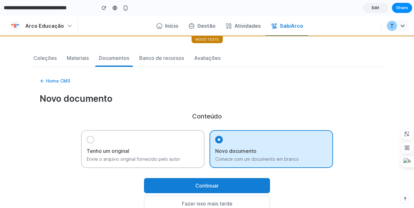
click at [243, 183] on button "Continuar" at bounding box center [207, 185] width 126 height 15
select select "****"
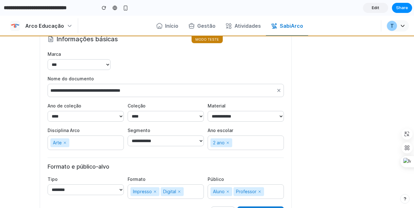
scroll to position [135, 0]
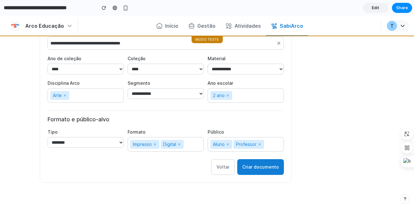
click at [259, 167] on button "Criar documento" at bounding box center [260, 167] width 47 height 16
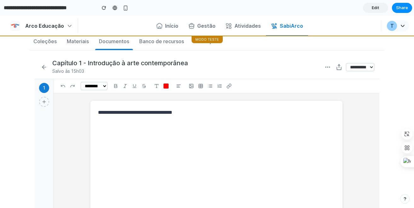
scroll to position [0, 0]
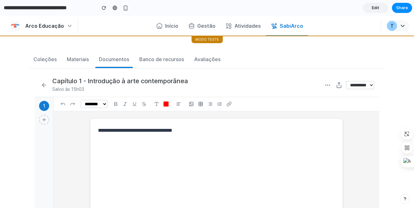
click at [335, 81] on button at bounding box center [339, 85] width 9 height 9
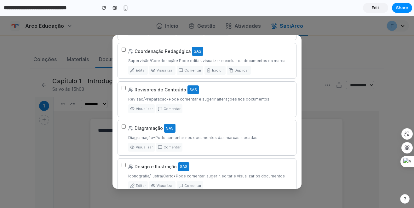
scroll to position [172, 0]
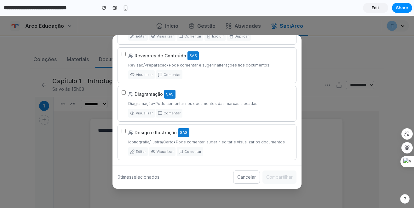
click at [195, 148] on div "Comentar" at bounding box center [190, 151] width 26 height 9
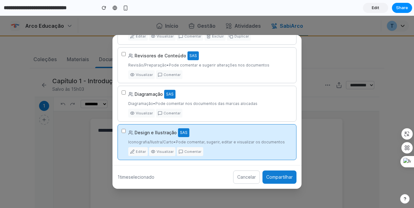
click at [192, 153] on div "Comentar" at bounding box center [190, 151] width 26 height 9
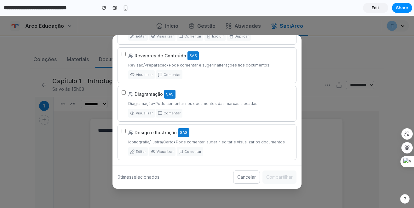
scroll to position [0, 0]
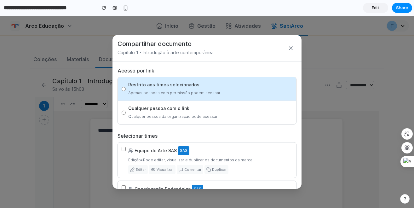
click at [224, 113] on label "Qualquer pessoa com o link Qualquer pessoa da organização pode acessar" at bounding box center [207, 112] width 178 height 23
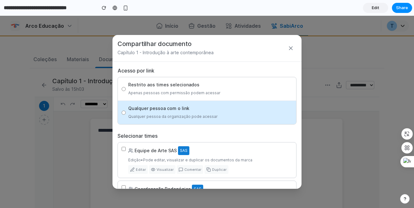
click at [232, 86] on label "Restrito aos times selecionados Apenas pessoas com permissão podem acessar" at bounding box center [207, 88] width 178 height 23
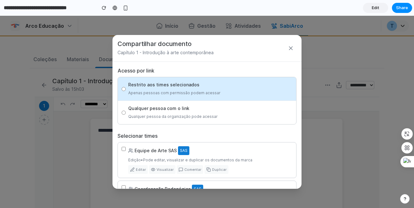
click at [94, 133] on div "Compartilhar documento Capítulo 1 - Introdução à arte contemporânea Acesso por …" at bounding box center [207, 112] width 414 height 192
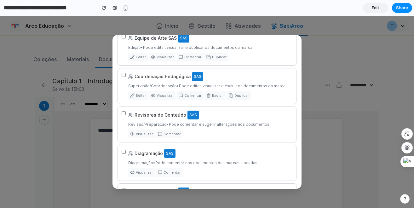
scroll to position [172, 0]
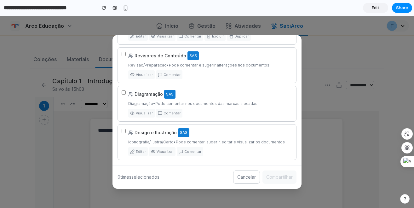
click at [235, 175] on button "Cancelar" at bounding box center [246, 176] width 27 height 13
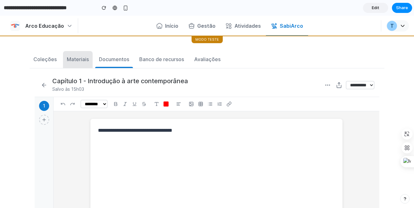
click at [79, 64] on button "Materiais" at bounding box center [78, 59] width 30 height 17
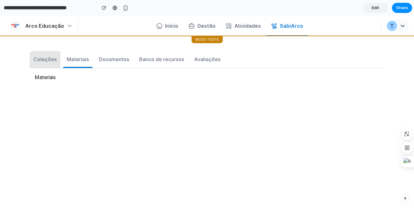
click at [36, 60] on div "Coleções" at bounding box center [44, 59] width 23 height 8
click at [79, 59] on div "Materiais" at bounding box center [78, 59] width 22 height 8
click at [123, 60] on div "Documentos" at bounding box center [114, 59] width 30 height 8
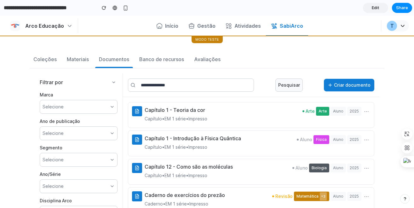
click at [350, 83] on button "Criar documento" at bounding box center [349, 85] width 50 height 13
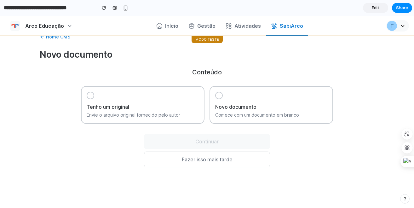
scroll to position [58, 0]
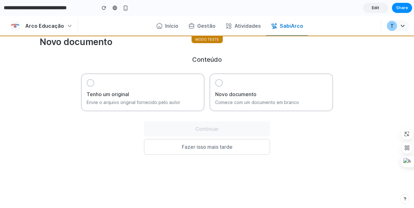
click at [128, 100] on p "Envie o arquivo original fornecido pelo autor" at bounding box center [143, 102] width 112 height 6
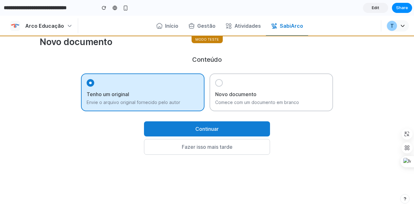
click at [148, 124] on button "Continuar" at bounding box center [207, 128] width 126 height 15
click at [274, 90] on h3 "Novo documento" at bounding box center [271, 94] width 112 height 8
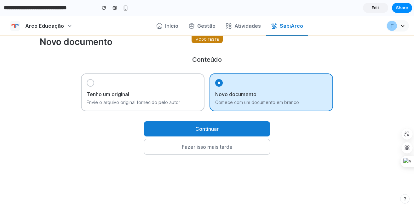
click at [215, 147] on button "Fazer isso mais tarde" at bounding box center [207, 147] width 126 height 16
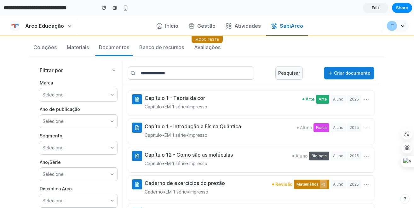
scroll to position [0, 0]
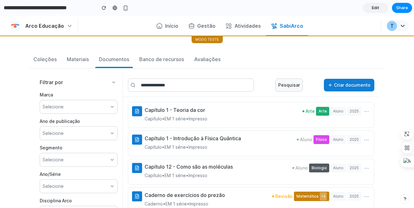
click at [313, 196] on span "Matemática +3" at bounding box center [311, 196] width 35 height 9
drag, startPoint x: 315, startPoint y: 197, endPoint x: 319, endPoint y: 197, distance: 3.5
click at [320, 197] on span "+3" at bounding box center [323, 196] width 7 height 8
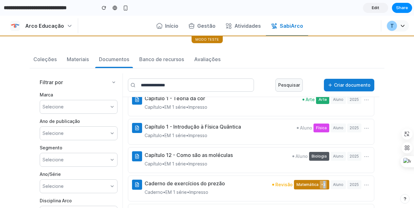
click at [363, 187] on button "⋯" at bounding box center [367, 185] width 8 height 10
